Goal: Check status: Check status

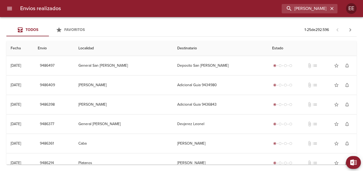
type input "[PERSON_NAME]"
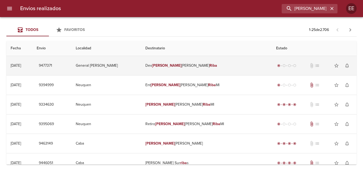
click at [129, 66] on td "General [PERSON_NAME]" at bounding box center [107, 65] width 70 height 19
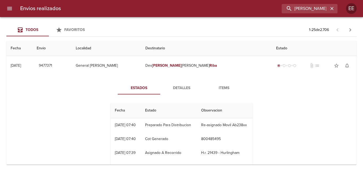
click at [174, 88] on span "Detalles" at bounding box center [182, 88] width 36 height 7
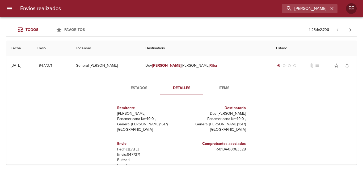
click at [224, 85] on span "Items" at bounding box center [224, 88] width 36 height 7
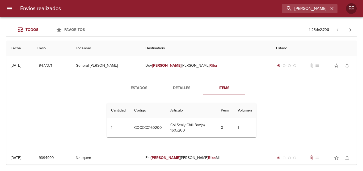
scroll to position [80, 0]
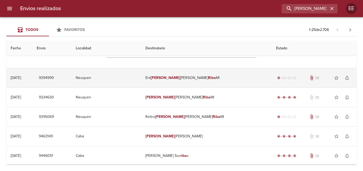
click at [141, 85] on td "Neuquen" at bounding box center [107, 77] width 70 height 19
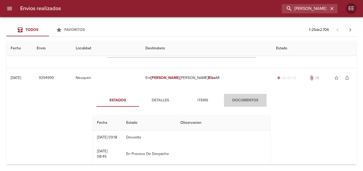
click at [236, 99] on span "Documentos" at bounding box center [245, 100] width 36 height 7
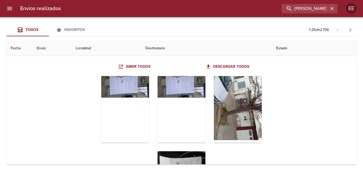
scroll to position [185, 0]
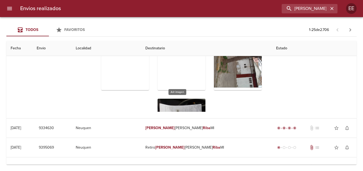
click at [173, 102] on div "Tabla de envíos del cliente" at bounding box center [182, 131] width 48 height 67
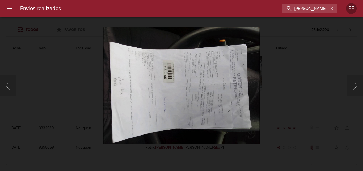
click at [89, 117] on div "Lightbox" at bounding box center [181, 85] width 363 height 171
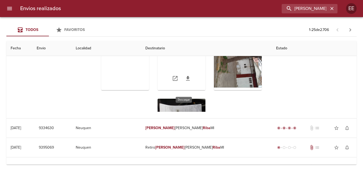
click at [182, 74] on link "Tabla de envíos del cliente" at bounding box center [188, 78] width 13 height 13
click at [131, 78] on link "Tabla de envíos del cliente" at bounding box center [131, 78] width 13 height 13
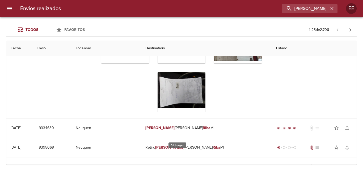
click at [186, 88] on div "Tabla de envíos del cliente" at bounding box center [182, 105] width 48 height 67
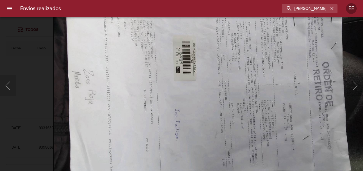
click at [228, 70] on img "Lightbox" at bounding box center [210, 87] width 314 height 236
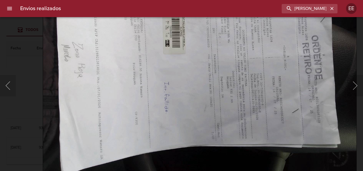
click at [193, 66] on img "Lightbox" at bounding box center [200, 60] width 314 height 236
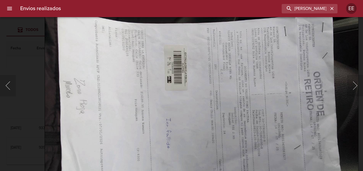
click at [196, 104] on img "Lightbox" at bounding box center [202, 96] width 314 height 236
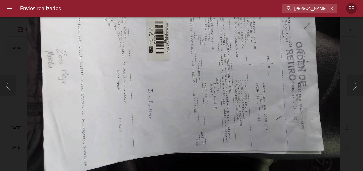
click at [164, 41] on img "Lightbox" at bounding box center [184, 67] width 314 height 236
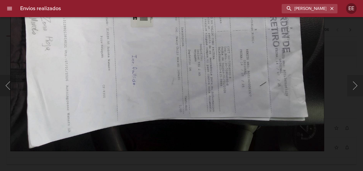
click at [166, 30] on img "Lightbox" at bounding box center [167, 33] width 314 height 236
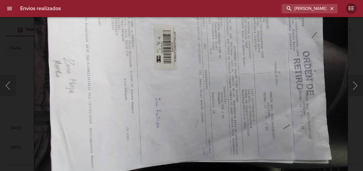
click at [190, 73] on img "Lightbox" at bounding box center [191, 76] width 314 height 236
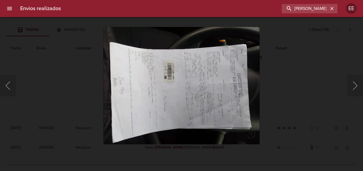
click at [43, 90] on div "Lightbox" at bounding box center [181, 85] width 363 height 171
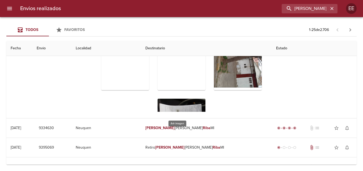
scroll to position [132, 0]
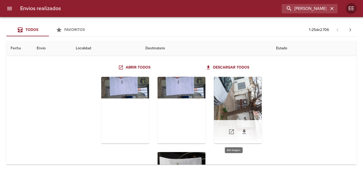
click at [236, 105] on div "Tabla de envíos del cliente" at bounding box center [238, 110] width 48 height 67
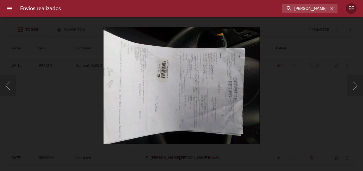
scroll to position [130, 0]
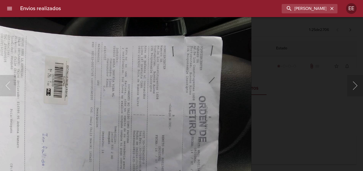
click at [158, 109] on img "Lightbox" at bounding box center [95, 112] width 314 height 236
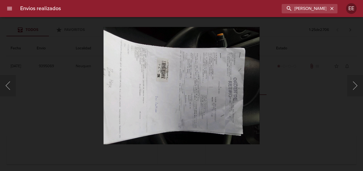
click at [160, 85] on img "Lightbox" at bounding box center [181, 85] width 156 height 117
click at [295, 83] on div "Lightbox" at bounding box center [181, 85] width 363 height 171
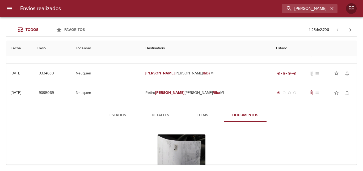
scroll to position [51, 0]
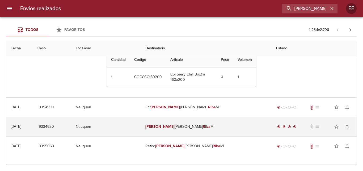
click at [228, 140] on td "Retiro [PERSON_NAME] [PERSON_NAME]" at bounding box center [206, 145] width 131 height 19
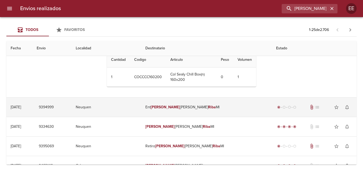
click at [225, 109] on td "Ent [PERSON_NAME] [PERSON_NAME]" at bounding box center [206, 106] width 131 height 19
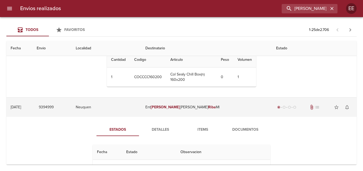
scroll to position [0, 0]
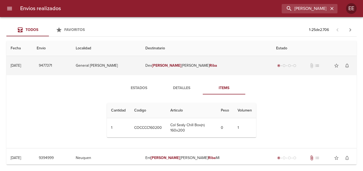
click at [141, 67] on td "General [PERSON_NAME]" at bounding box center [107, 65] width 70 height 19
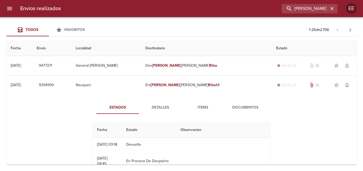
scroll to position [27, 0]
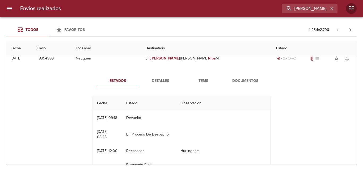
click at [240, 82] on span "Documentos" at bounding box center [245, 80] width 36 height 7
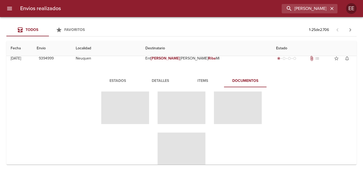
scroll to position [0, 0]
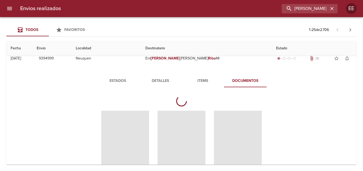
click at [230, 131] on span "Tabla de envíos del cliente" at bounding box center [238, 143] width 48 height 67
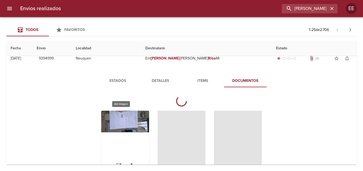
click at [127, 116] on div "Tabla de envíos del cliente" at bounding box center [125, 143] width 48 height 67
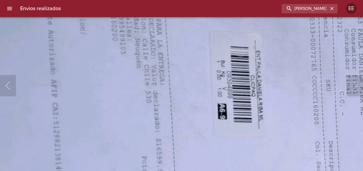
click at [214, 0] on html "Envios realizados [PERSON_NAME] EE Todos Favoritos 1 - 25 de 2.706 Fecha Envio …" at bounding box center [181, 0] width 363 height 0
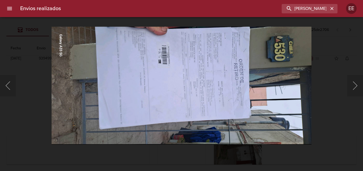
click at [338, 127] on div "Lightbox" at bounding box center [181, 85] width 363 height 171
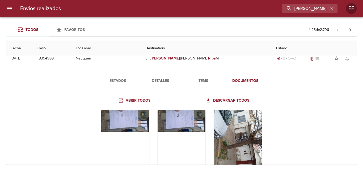
scroll to position [80, 0]
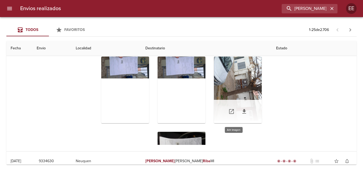
click at [246, 97] on div "Tabla de envíos del cliente" at bounding box center [238, 89] width 48 height 67
